Goal: Find specific page/section: Find specific page/section

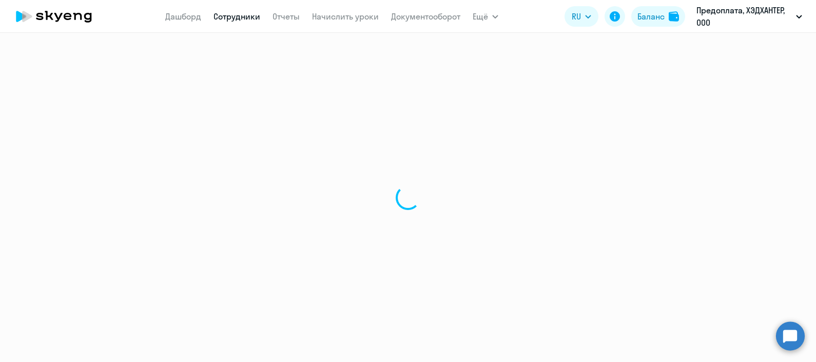
select select "30"
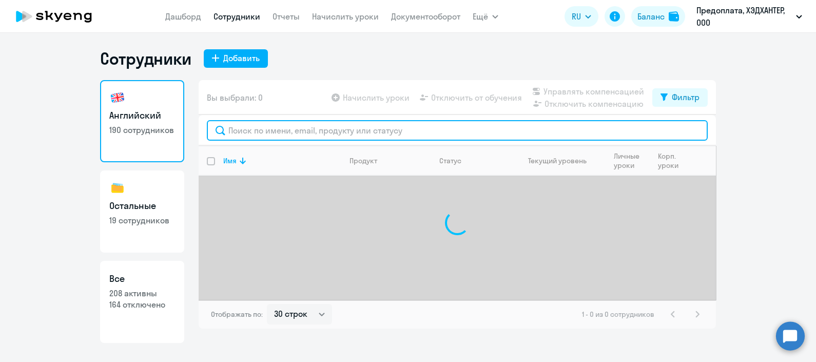
click at [279, 135] on input "text" at bounding box center [457, 130] width 501 height 21
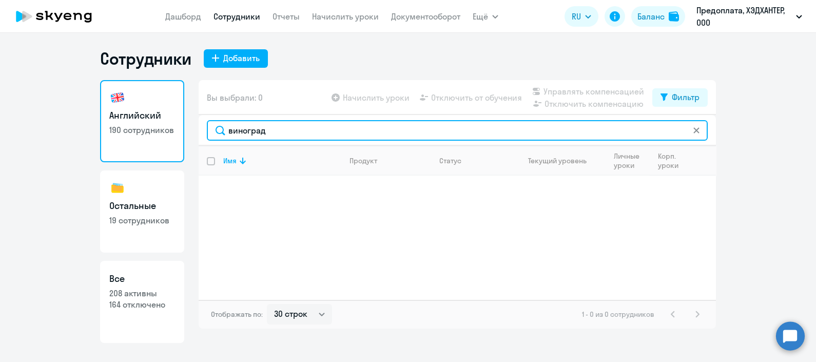
type input "виноград"
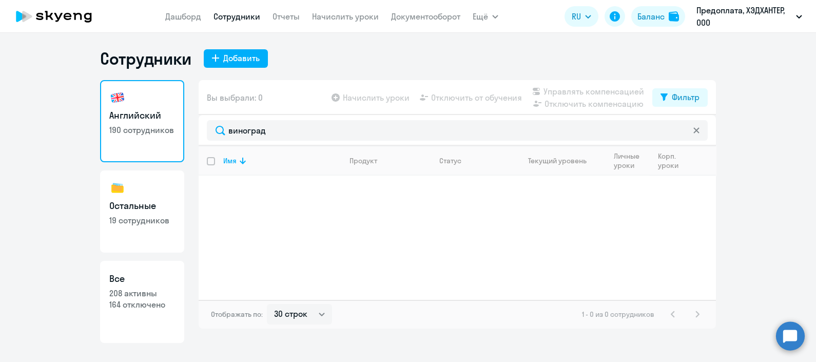
click at [161, 284] on h3 "Все" at bounding box center [142, 278] width 66 height 13
select select "30"
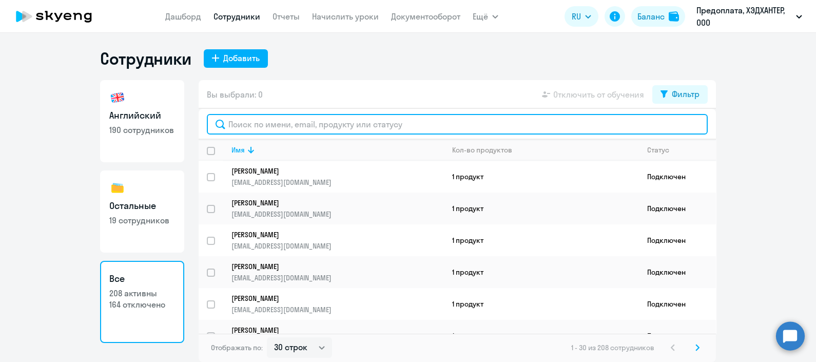
click at [291, 117] on input "text" at bounding box center [457, 124] width 501 height 21
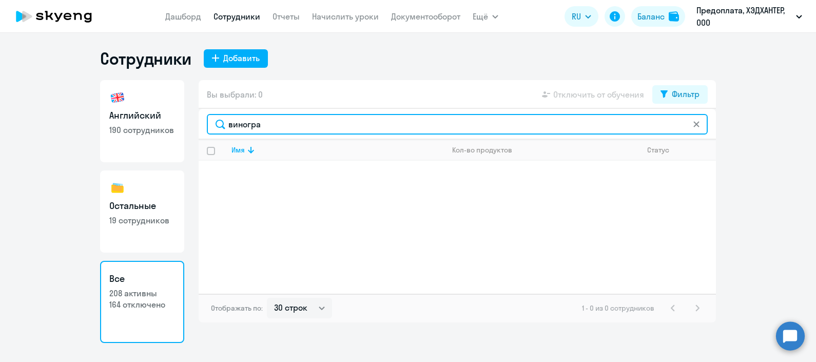
drag, startPoint x: 277, startPoint y: 123, endPoint x: 183, endPoint y: 120, distance: 94.0
click at [183, 120] on div "Английский 190 сотрудников Остальные 19 сотрудников Все 208 активны 164 отключе…" at bounding box center [408, 211] width 616 height 263
paste input "[EMAIL_ADDRESS][DOMAIN_NAME]"
type input "[EMAIL_ADDRESS][DOMAIN_NAME]"
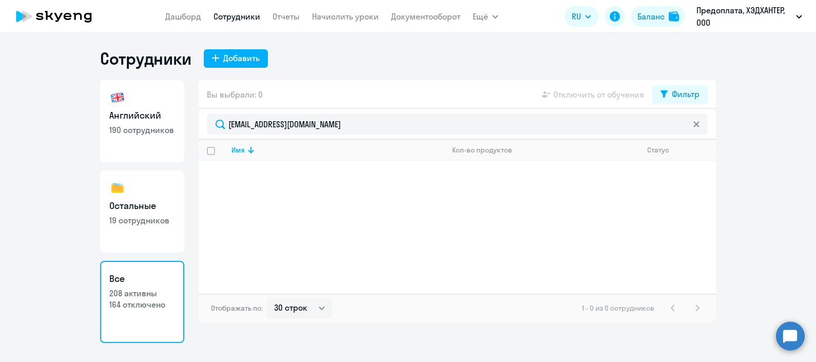
click at [134, 125] on p "190 сотрудников" at bounding box center [142, 129] width 66 height 11
select select "30"
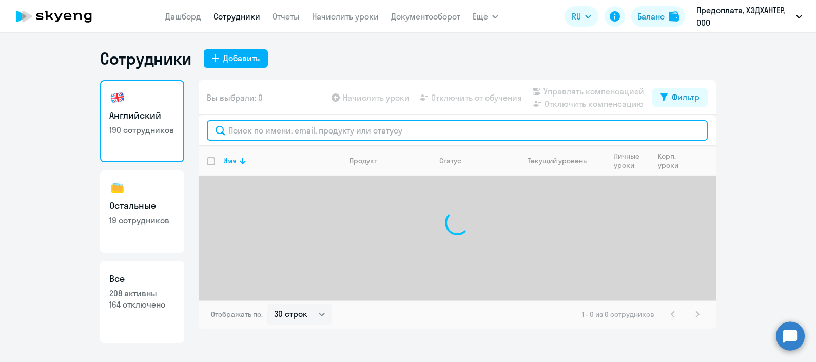
click at [271, 129] on input "text" at bounding box center [457, 130] width 501 height 21
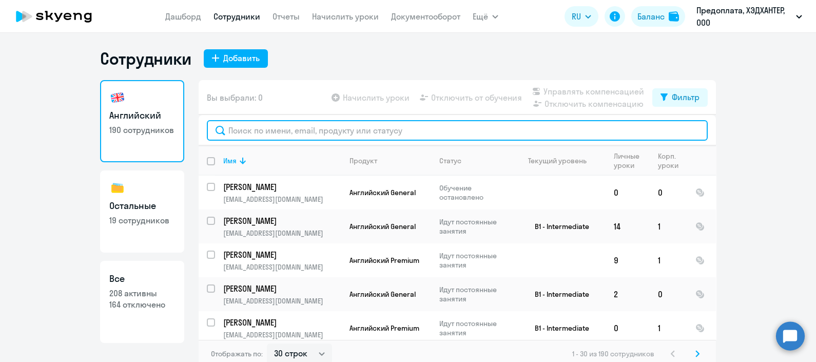
paste input "[EMAIL_ADDRESS][DOMAIN_NAME]"
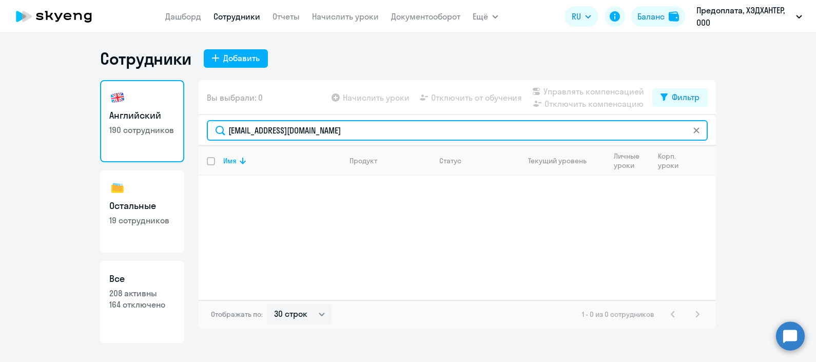
type input "[EMAIL_ADDRESS][DOMAIN_NAME]"
